Goal: Check status: Check status

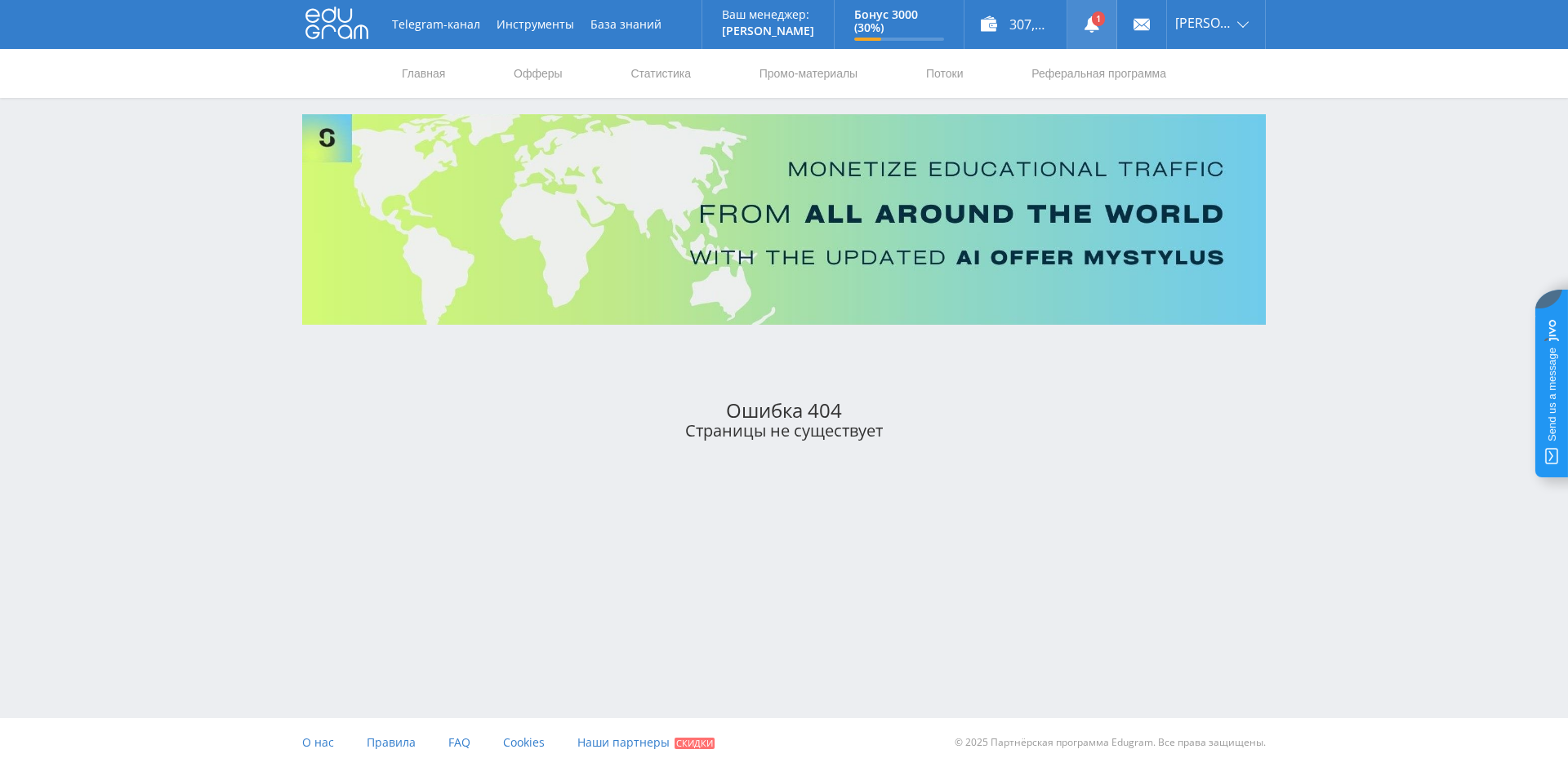
click at [1095, 24] on link at bounding box center [1092, 25] width 49 height 49
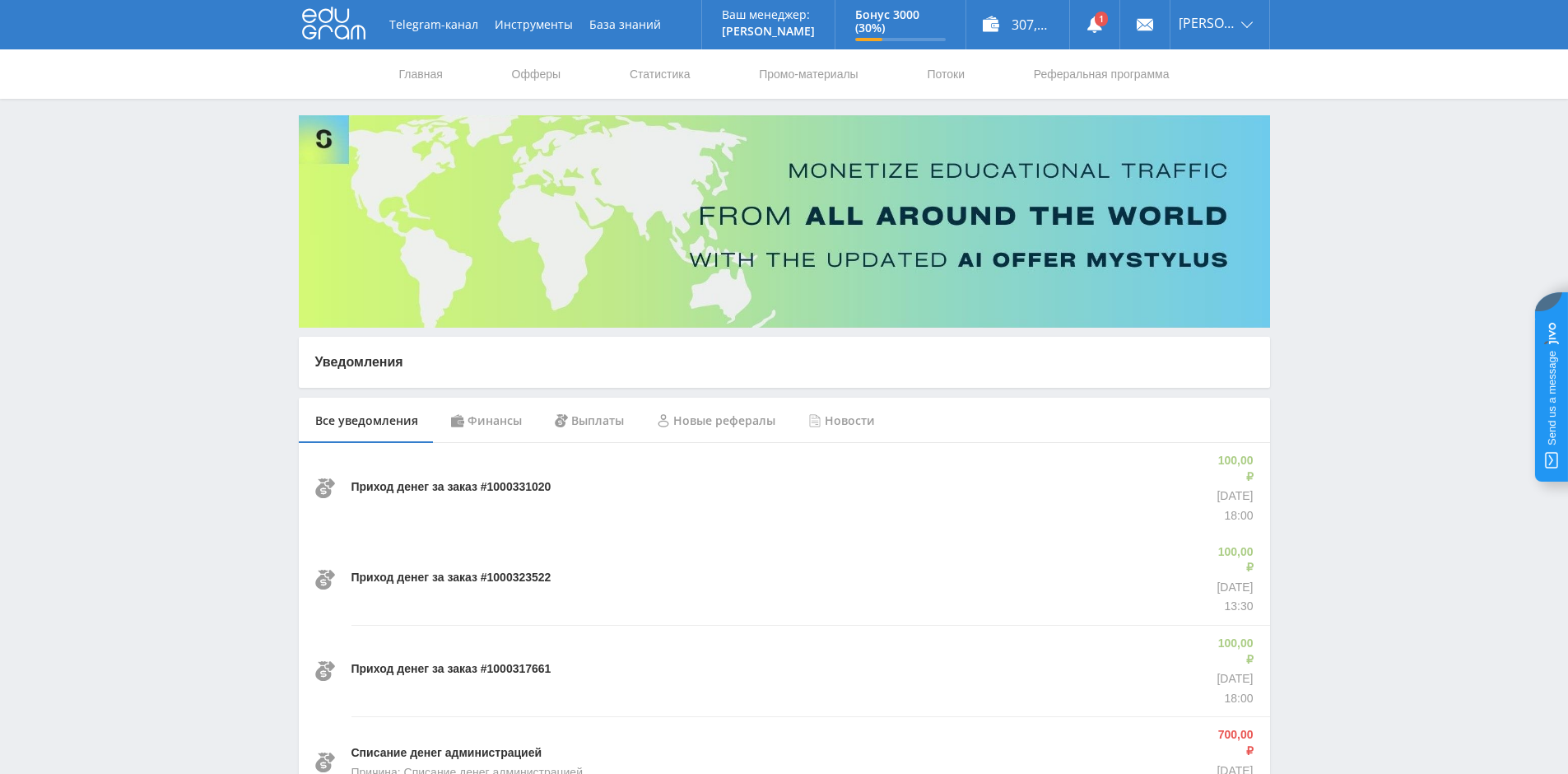
click at [492, 479] on p "Приход денег за заказ #1000331020" at bounding box center [451, 487] width 200 height 16
click at [465, 570] on p "Приход денег за заказ #1000323522" at bounding box center [451, 577] width 200 height 16
click at [441, 638] on div "Приход денег за заказ #1000317661" at bounding box center [774, 671] width 845 height 92
click at [436, 661] on p "Приход денег за заказ #1000317661" at bounding box center [451, 669] width 200 height 16
click at [440, 570] on p "Приход денег за заказ #1000323522" at bounding box center [451, 577] width 200 height 16
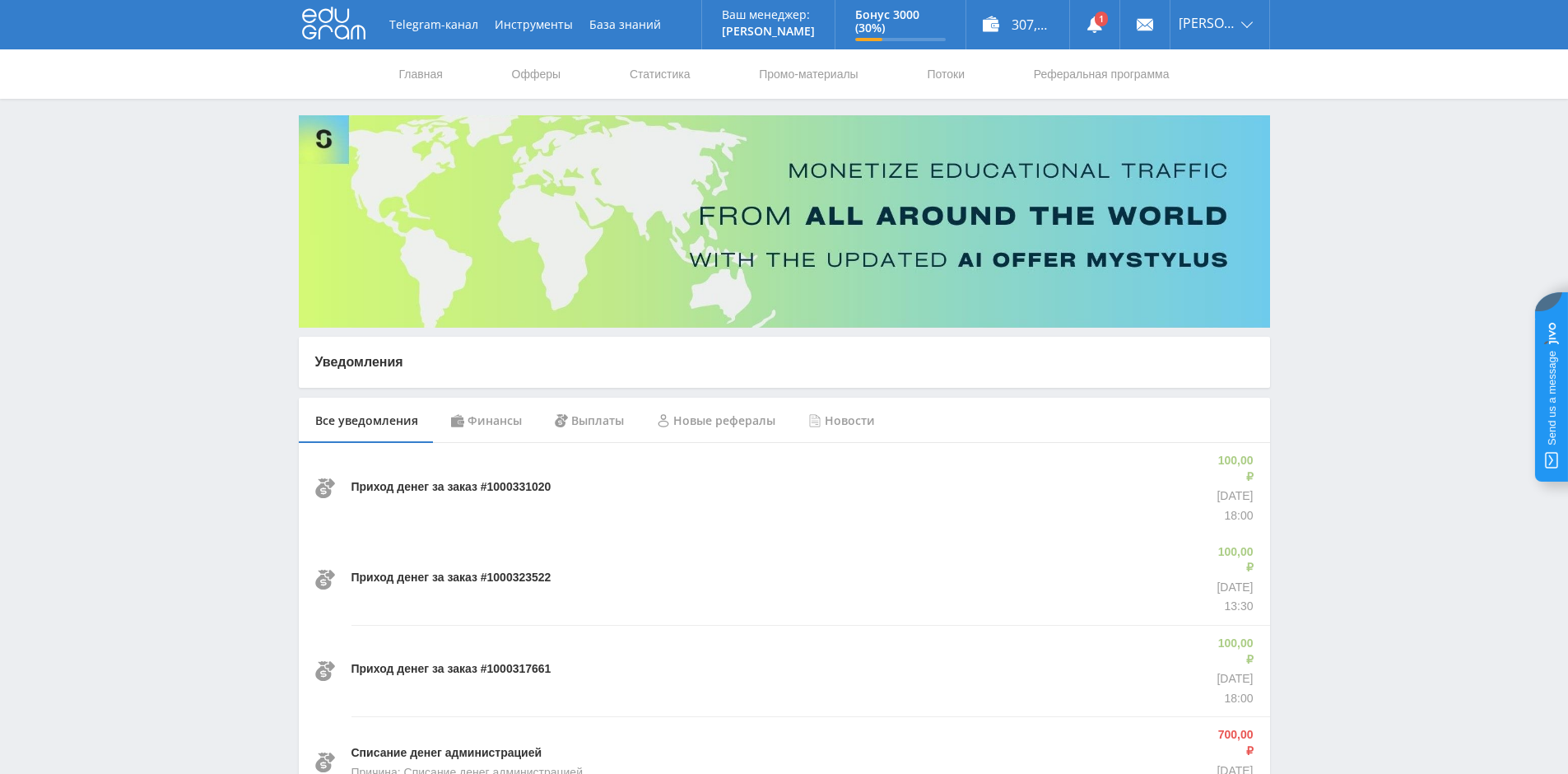
click at [440, 496] on div "Приход денег за заказ #1000331020" at bounding box center [774, 488] width 845 height 91
drag, startPoint x: 480, startPoint y: 426, endPoint x: 485, endPoint y: 437, distance: 12.1
click at [481, 426] on div "Финансы" at bounding box center [486, 421] width 104 height 46
click at [588, 418] on div "Выплаты" at bounding box center [588, 421] width 102 height 46
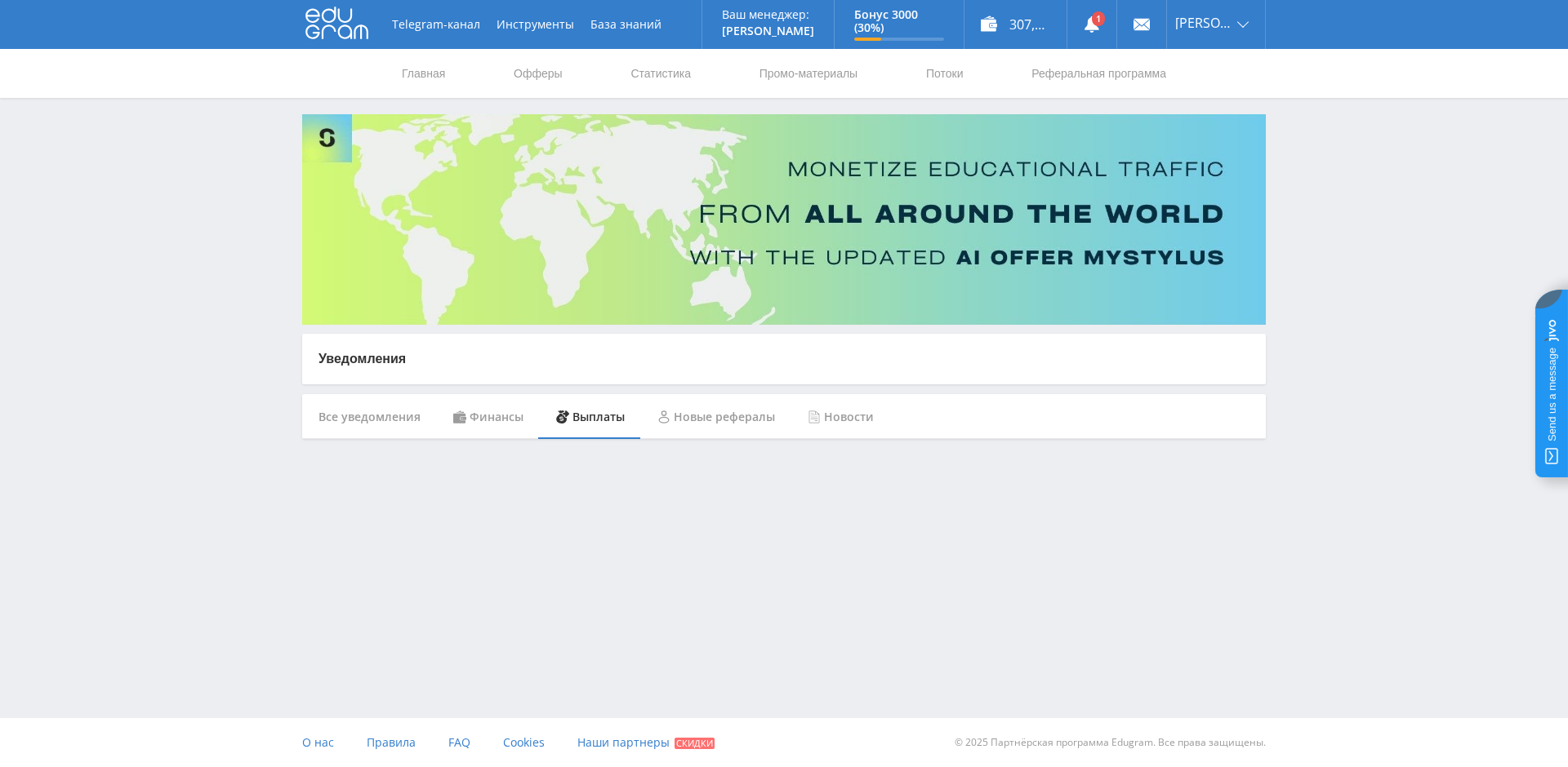
click at [387, 419] on div "Все уведомления" at bounding box center [369, 417] width 134 height 45
